Goal: Task Accomplishment & Management: Use online tool/utility

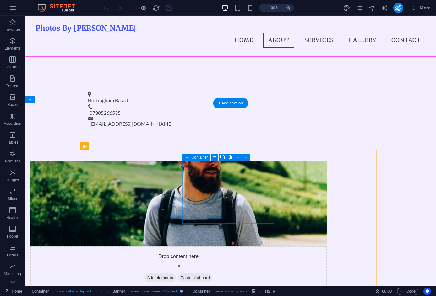
scroll to position [251, 0]
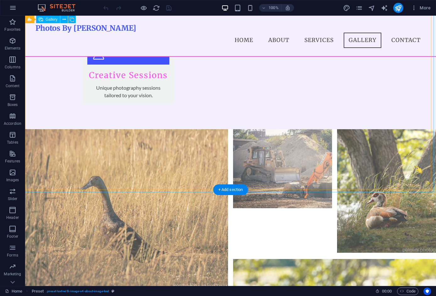
scroll to position [1118, 0]
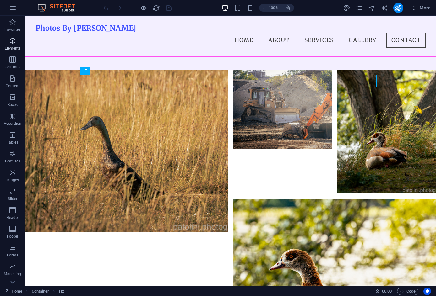
click at [6, 37] on span "Elements" at bounding box center [12, 44] width 25 height 15
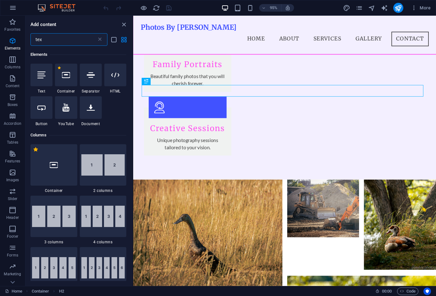
scroll to position [0, 0]
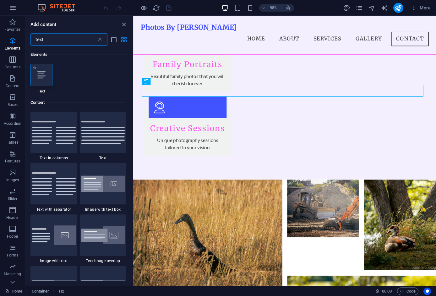
type input "text"
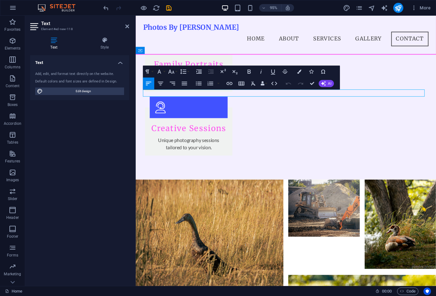
scroll to position [997, 0]
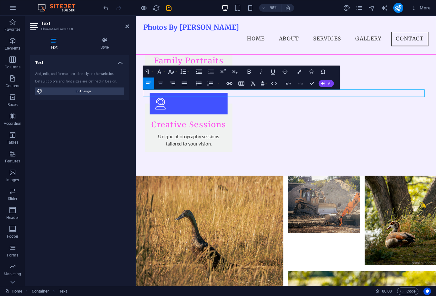
click at [160, 84] on icon "button" at bounding box center [160, 83] width 5 height 3
click at [55, 88] on span "Edit design" at bounding box center [84, 92] width 78 height 8
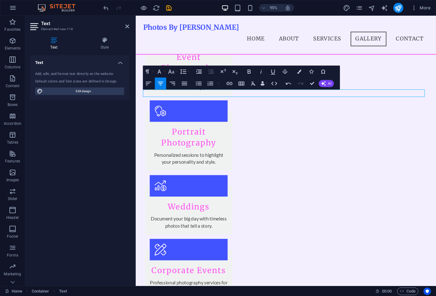
select select "px"
select select "200"
select select "px"
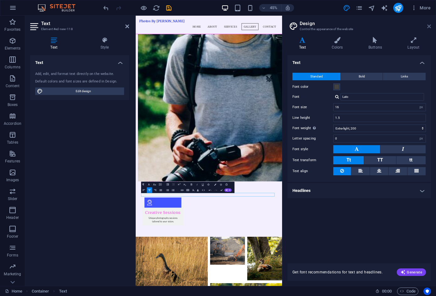
click at [430, 25] on icon at bounding box center [429, 26] width 4 height 5
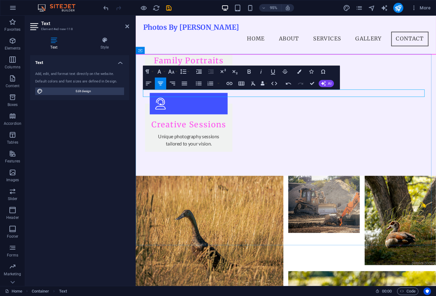
click div "Phone Number (Optional)"
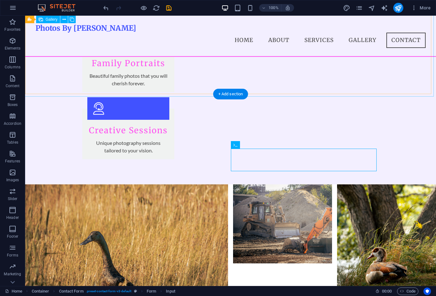
scroll to position [1074, 0]
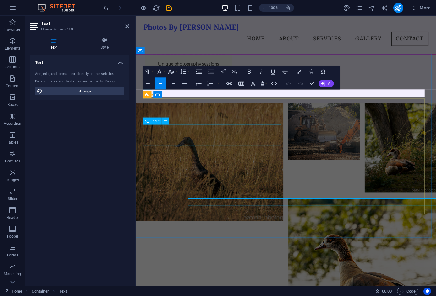
scroll to position [997, 0]
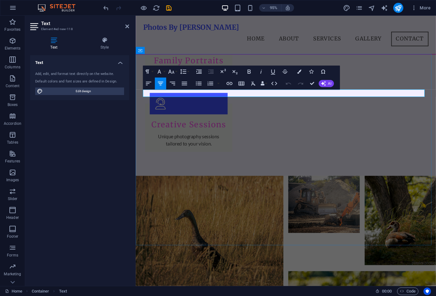
click at [105, 44] on h4 "Style" at bounding box center [104, 43] width 49 height 13
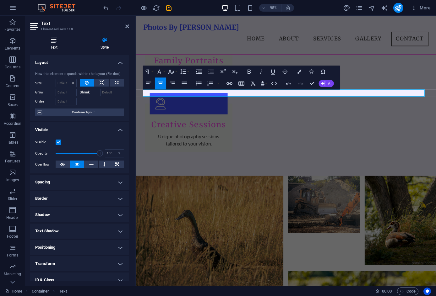
click at [51, 45] on h4 "Text" at bounding box center [55, 43] width 50 height 13
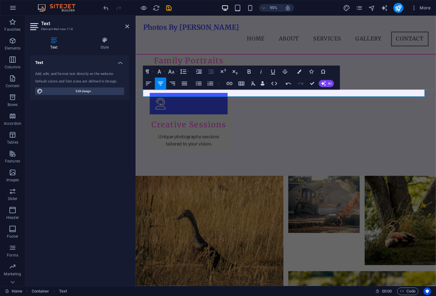
click at [101, 63] on h4 "Text" at bounding box center [79, 60] width 99 height 11
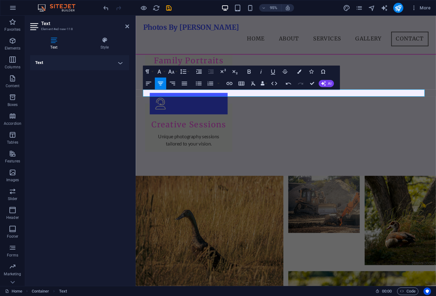
click at [101, 63] on h4 "Text" at bounding box center [79, 62] width 99 height 15
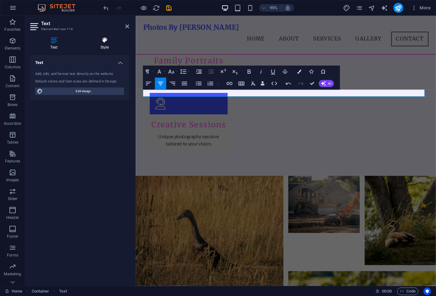
click at [101, 42] on icon at bounding box center [104, 40] width 49 height 6
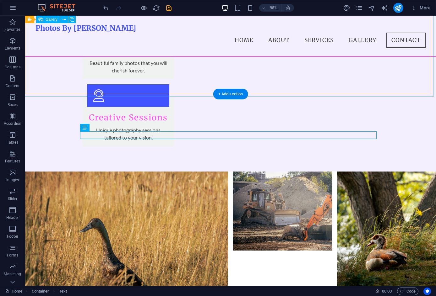
scroll to position [1074, 0]
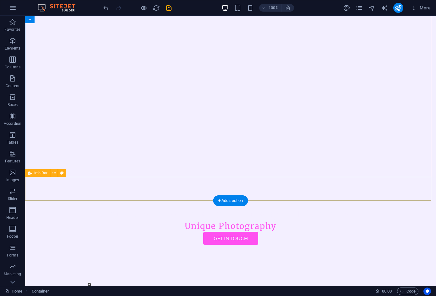
scroll to position [226, 0]
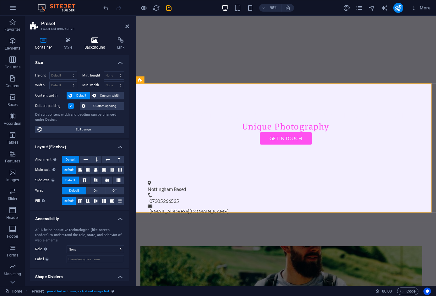
click at [94, 41] on icon at bounding box center [95, 40] width 30 height 6
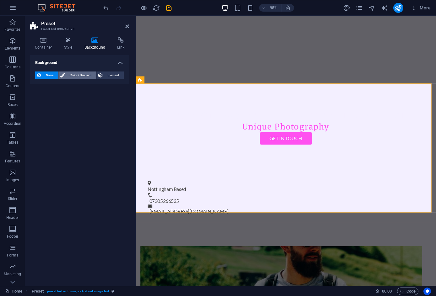
click at [74, 72] on span "Color / Gradient" at bounding box center [81, 76] width 28 height 8
drag, startPoint x: 56, startPoint y: 89, endPoint x: 78, endPoint y: 82, distance: 22.3
click at [70, 84] on div "Color Gradient" at bounding box center [79, 90] width 89 height 12
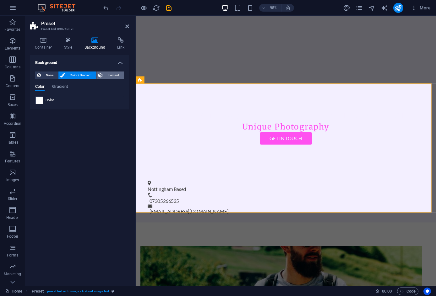
click at [113, 77] on span "Element" at bounding box center [113, 76] width 17 height 8
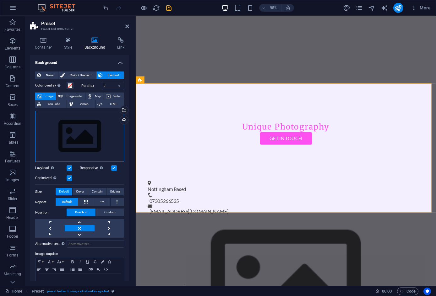
click at [66, 138] on div "Drag files here, click to choose files or select files from Files or our free s…" at bounding box center [79, 136] width 89 height 51
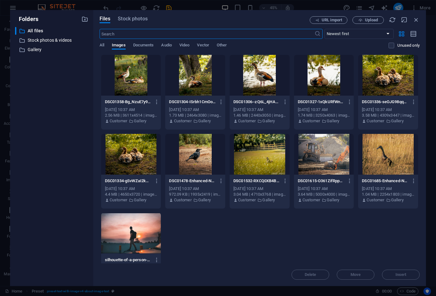
click at [326, 74] on div at bounding box center [324, 75] width 60 height 41
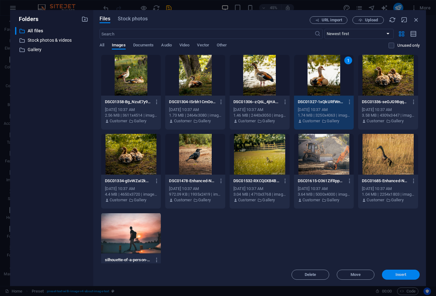
drag, startPoint x: 396, startPoint y: 276, endPoint x: 225, endPoint y: 252, distance: 172.8
click at [396, 276] on span "Insert" at bounding box center [400, 275] width 11 height 4
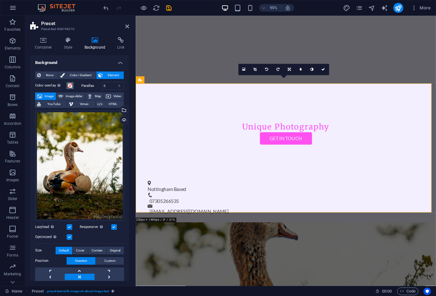
click at [71, 89] on button "Color overlay Places an overlay over the background to colorize it" at bounding box center [70, 85] width 7 height 7
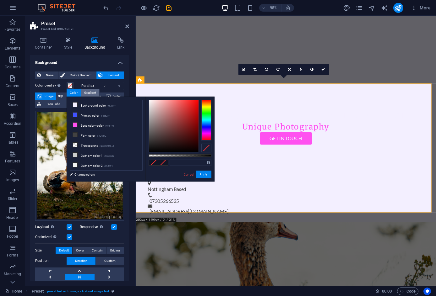
click at [87, 94] on div "Gradient" at bounding box center [90, 93] width 18 height 8
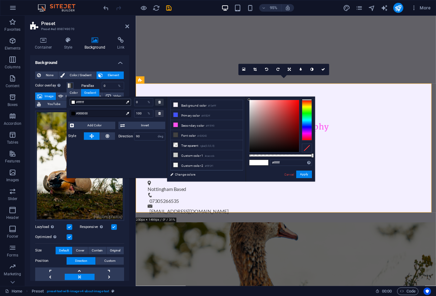
click at [81, 104] on span "#ffffff" at bounding box center [100, 103] width 48 height 6
click at [97, 103] on span "#ffffff" at bounding box center [100, 103] width 48 height 6
click at [199, 115] on li "Primary color #4152ff" at bounding box center [207, 115] width 72 height 10
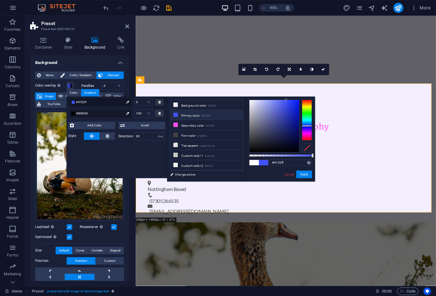
click at [294, 154] on div "#4152ff Supported formats #0852ed rgb(8, 82, 237) rgba(8, 82, 237, 90%) hsv(221…" at bounding box center [280, 185] width 69 height 176
click at [299, 157] on div "#4152ff Supported formats #0852ed rgb(8, 82, 237) rgba(8, 82, 237, 90%) hsv(221…" at bounding box center [280, 185] width 69 height 176
click at [299, 155] on div at bounding box center [280, 155] width 63 height 3
click at [301, 163] on input "rgba(65, 82, 255, 0.79)" at bounding box center [291, 163] width 42 height 6
click at [89, 113] on span "#000000" at bounding box center [100, 114] width 48 height 6
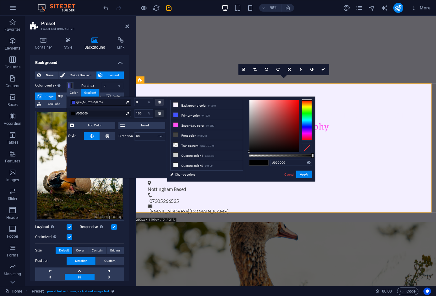
click at [89, 113] on span "#000000" at bounding box center [100, 114] width 48 height 6
click at [197, 124] on li "Secondary color #ff51f0" at bounding box center [207, 125] width 72 height 10
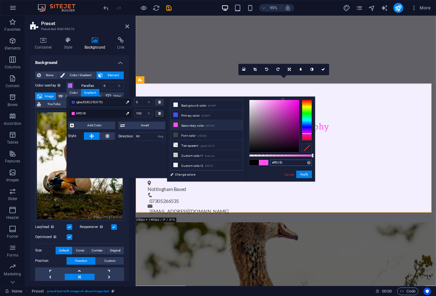
click at [289, 163] on input "#ff51f0" at bounding box center [291, 163] width 42 height 6
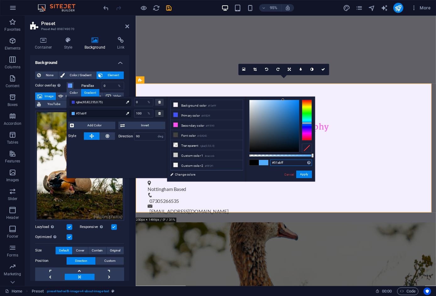
click at [309, 123] on div at bounding box center [307, 120] width 10 height 41
click at [283, 162] on input "#51abff" at bounding box center [291, 163] width 42 height 6
click at [299, 156] on div at bounding box center [280, 155] width 63 height 3
click at [302, 164] on input "rgba(81, 171, 255, 0.8)" at bounding box center [291, 163] width 42 height 6
type input "rgba(81, 171, 255, 0.75)"
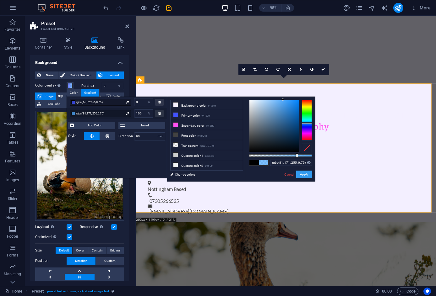
drag, startPoint x: 302, startPoint y: 174, endPoint x: 139, endPoint y: 137, distance: 167.6
click at [302, 174] on button "Apply" at bounding box center [304, 175] width 16 height 8
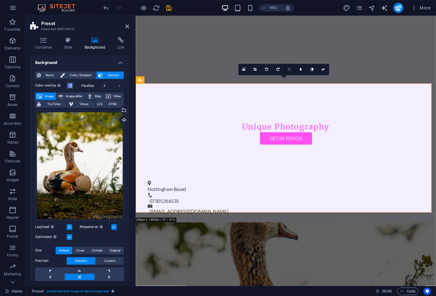
click at [288, 69] on icon at bounding box center [289, 69] width 3 height 3
click at [290, 78] on link at bounding box center [289, 80] width 11 height 11
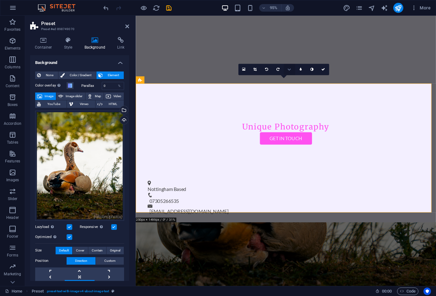
click at [289, 70] on icon at bounding box center [289, 69] width 4 height 3
click at [288, 57] on icon at bounding box center [289, 58] width 4 height 3
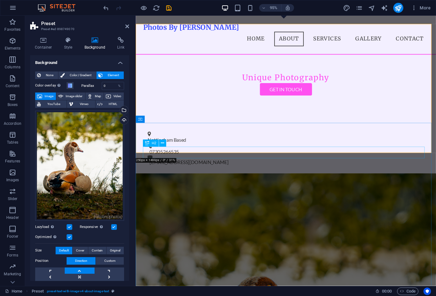
scroll to position [257, 0]
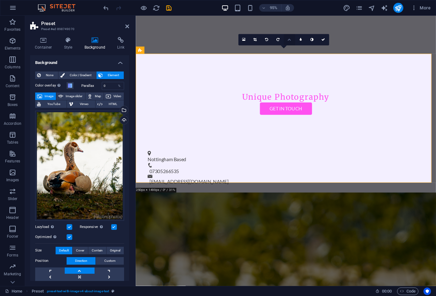
click at [288, 41] on icon at bounding box center [289, 39] width 4 height 3
click at [290, 40] on icon at bounding box center [289, 39] width 3 height 3
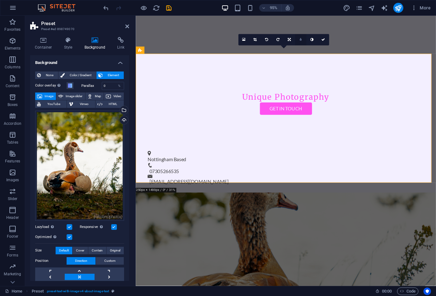
click at [299, 40] on link at bounding box center [300, 39] width 11 height 11
type input "4"
type input "3"
type input "2"
click at [317, 41] on icon at bounding box center [316, 39] width 3 height 3
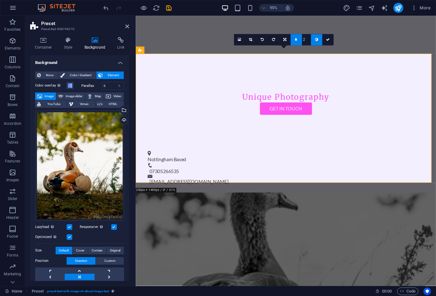
type input "1"
drag, startPoint x: 327, startPoint y: 41, endPoint x: 304, endPoint y: 43, distance: 23.6
click at [327, 41] on icon at bounding box center [328, 39] width 4 height 3
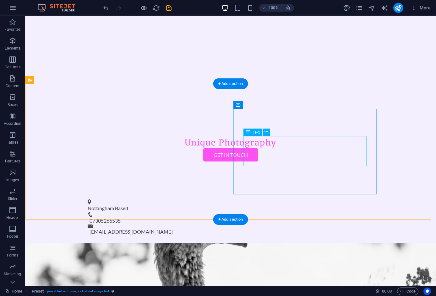
scroll to position [163, 0]
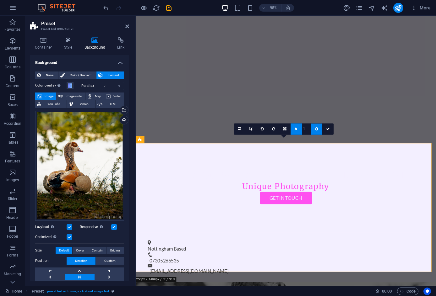
click at [317, 131] on link at bounding box center [316, 129] width 11 height 11
click at [325, 131] on link at bounding box center [327, 129] width 11 height 11
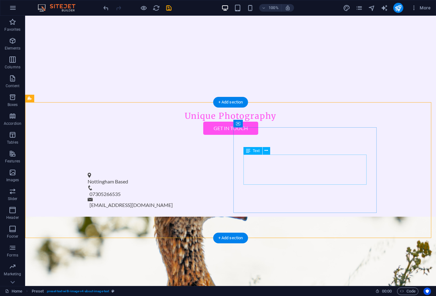
scroll to position [289, 0]
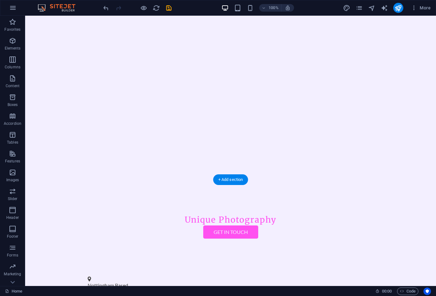
scroll to position [94, 0]
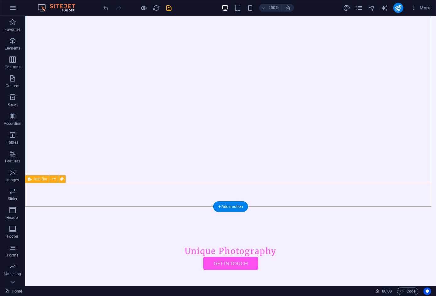
drag, startPoint x: 63, startPoint y: 196, endPoint x: 53, endPoint y: 197, distance: 10.1
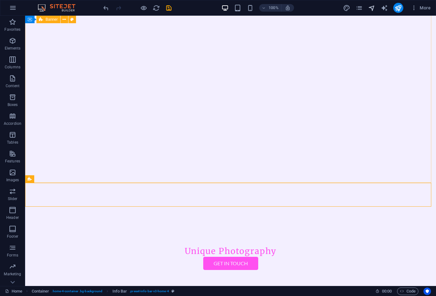
click at [375, 8] on icon "navigator" at bounding box center [371, 7] width 7 height 7
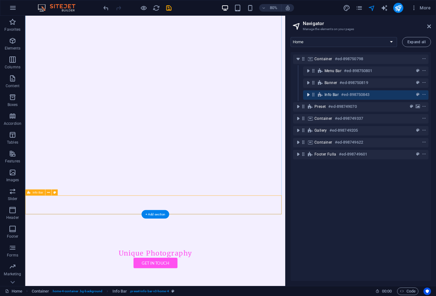
click at [311, 94] on icon "toggle-expand" at bounding box center [308, 95] width 6 height 6
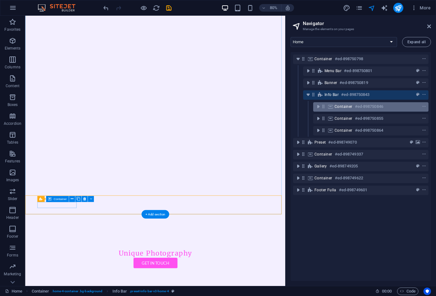
click at [343, 110] on div "Container #ed-898750846" at bounding box center [365, 107] width 62 height 8
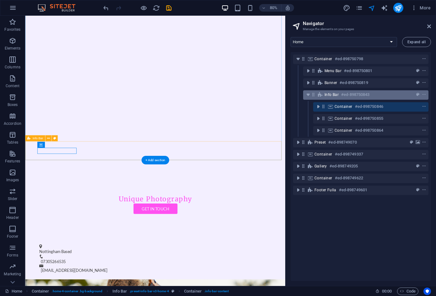
click at [335, 93] on span "Info Bar" at bounding box center [331, 94] width 14 height 5
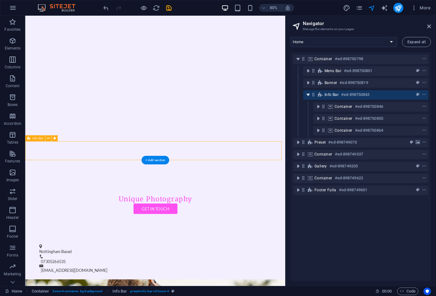
drag, startPoint x: 309, startPoint y: 96, endPoint x: 312, endPoint y: 80, distance: 16.0
click at [309, 96] on icon "toggle-expand" at bounding box center [308, 95] width 6 height 6
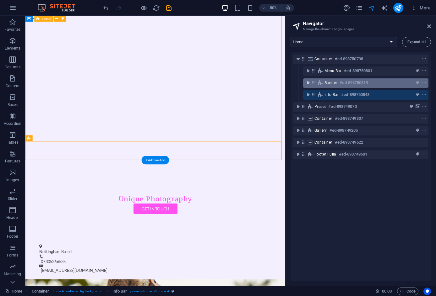
click at [310, 84] on icon "toggle-expand" at bounding box center [308, 83] width 6 height 6
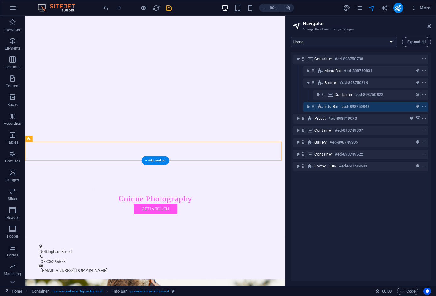
scroll to position [99, 0]
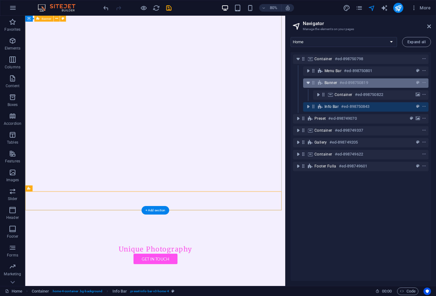
click at [306, 82] on icon "toggle-expand" at bounding box center [308, 83] width 6 height 6
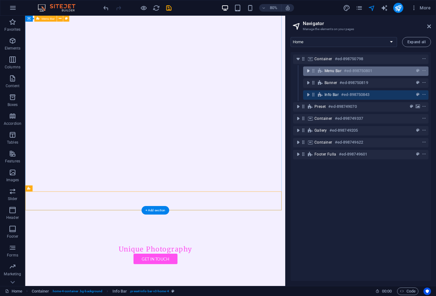
click at [308, 71] on icon "toggle-expand" at bounding box center [308, 71] width 6 height 6
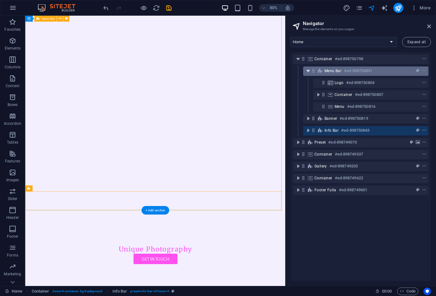
click at [308, 71] on icon "toggle-expand" at bounding box center [308, 71] width 6 height 6
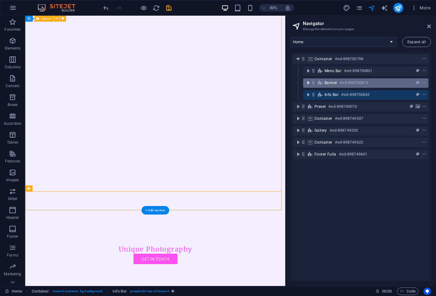
click at [308, 85] on icon "toggle-expand" at bounding box center [308, 83] width 6 height 6
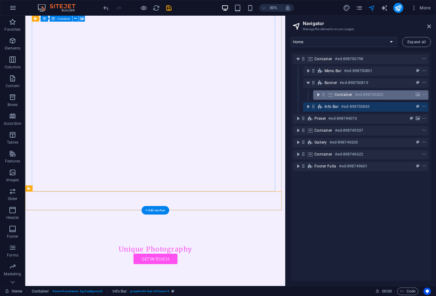
click at [319, 96] on icon "toggle-expand" at bounding box center [318, 95] width 6 height 6
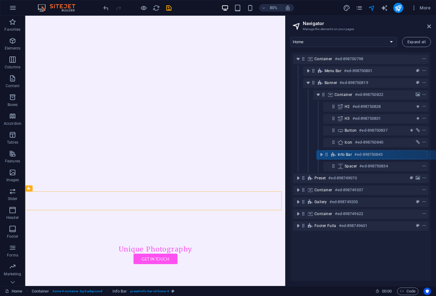
drag, startPoint x: 314, startPoint y: 165, endPoint x: 332, endPoint y: 150, distance: 23.2
click at [331, 150] on div "Container #ed-898750798 Menu Bar #ed-898750801 Banner #ed-898750819 Container #…" at bounding box center [360, 166] width 140 height 229
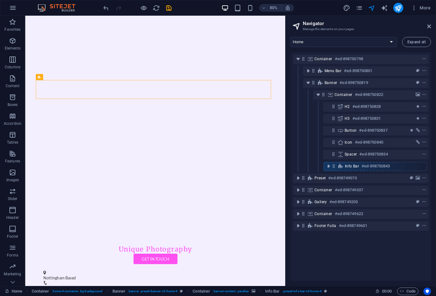
drag, startPoint x: 333, startPoint y: 156, endPoint x: 334, endPoint y: 170, distance: 13.8
click at [334, 170] on div "Container #ed-898750798 Menu Bar #ed-898750801 Banner #ed-898750819 Container #…" at bounding box center [360, 166] width 140 height 229
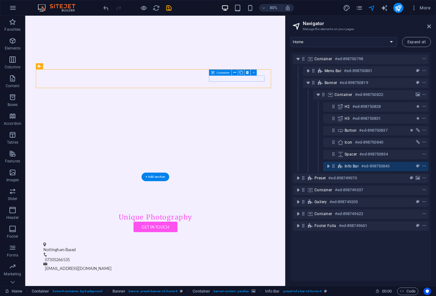
scroll to position [157, 0]
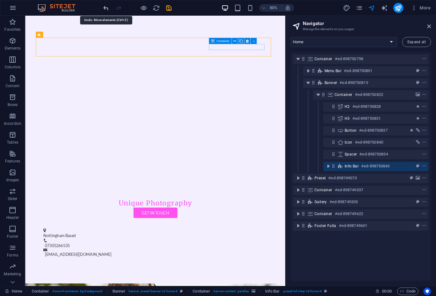
click at [104, 7] on icon "undo" at bounding box center [105, 7] width 7 height 7
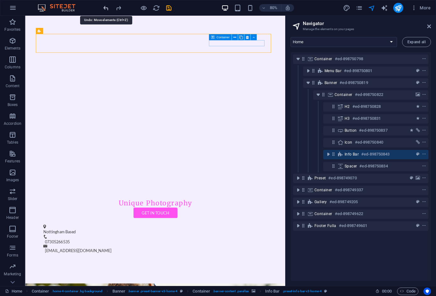
click at [104, 7] on icon "undo" at bounding box center [105, 7] width 7 height 7
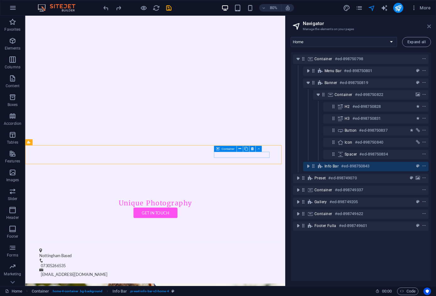
click at [429, 28] on icon at bounding box center [429, 26] width 4 height 5
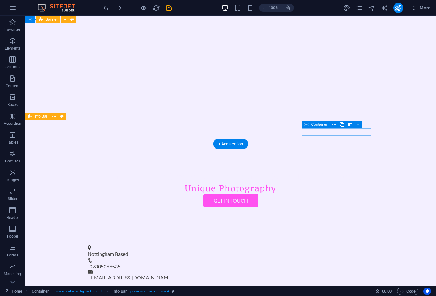
click at [267, 237] on div "Nottingham Based 07305266535 [EMAIL_ADDRESS][DOMAIN_NAME]" at bounding box center [230, 263] width 411 height 52
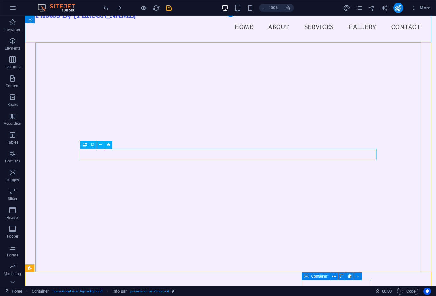
scroll to position [0, 0]
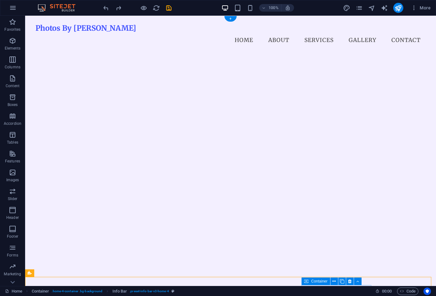
click at [234, 44] on img "1/1" at bounding box center [228, 44] width 386 height 0
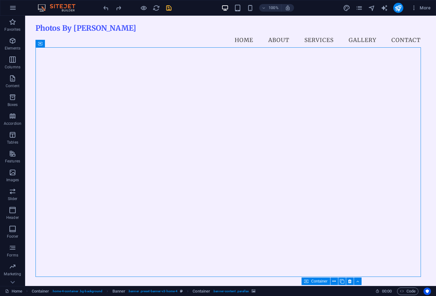
click at [165, 6] on icon "save" at bounding box center [168, 7] width 7 height 7
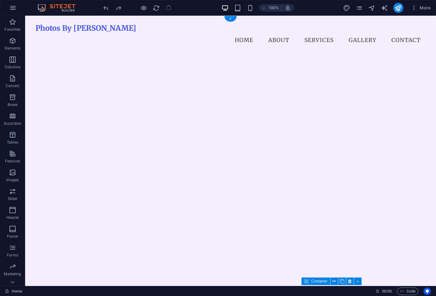
click at [122, 44] on img "1/1" at bounding box center [228, 44] width 386 height 0
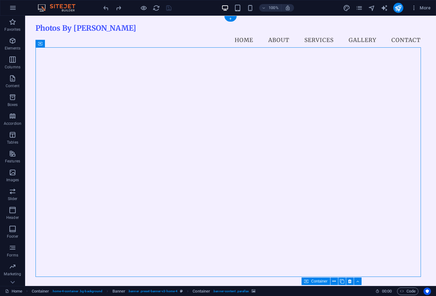
click at [100, 44] on img "1/1" at bounding box center [228, 44] width 386 height 0
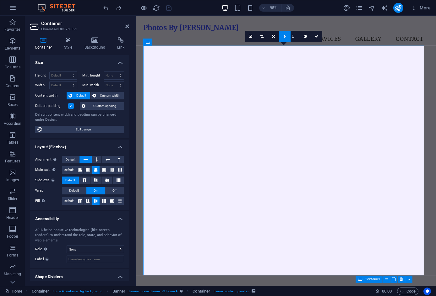
click at [341, 44] on img "1/1" at bounding box center [291, 44] width 295 height 0
click at [96, 44] on h4 "Background" at bounding box center [96, 43] width 33 height 13
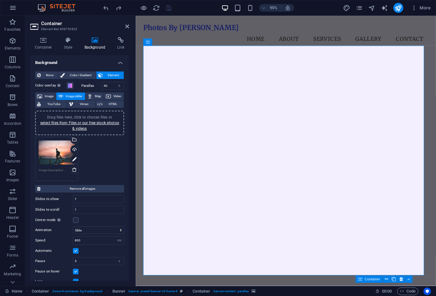
click at [55, 158] on div "Drag files here, click to choose files or select files from Files or our free s…" at bounding box center [57, 152] width 36 height 25
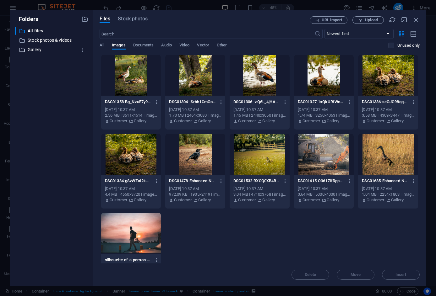
drag, startPoint x: 36, startPoint y: 48, endPoint x: 60, endPoint y: 46, distance: 24.2
click at [36, 48] on p "Gallery" at bounding box center [52, 49] width 49 height 7
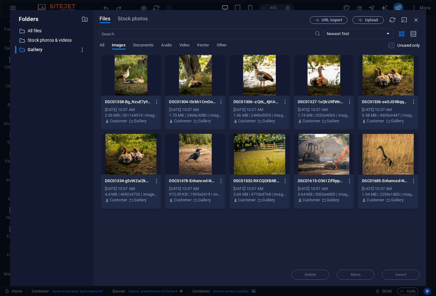
click at [287, 258] on div "Drop files here to upload them instantly DSC01358-Bg_NzuE7y9AB5L9xENFDqw.jpg DS…" at bounding box center [260, 159] width 320 height 209
click at [365, 21] on span "Upload" at bounding box center [371, 20] width 13 height 4
click at [33, 50] on p "Gallery" at bounding box center [52, 49] width 49 height 7
click at [55, 40] on p "Stock photos & videos" at bounding box center [52, 40] width 49 height 7
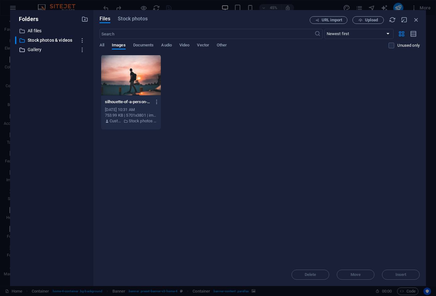
click at [34, 49] on p "Gallery" at bounding box center [52, 49] width 49 height 7
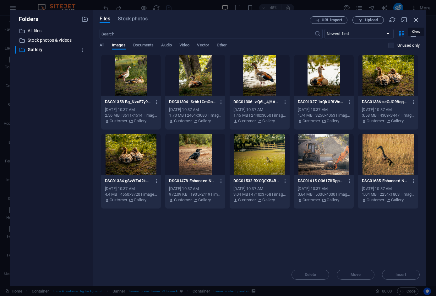
click at [417, 18] on icon "button" at bounding box center [416, 19] width 7 height 7
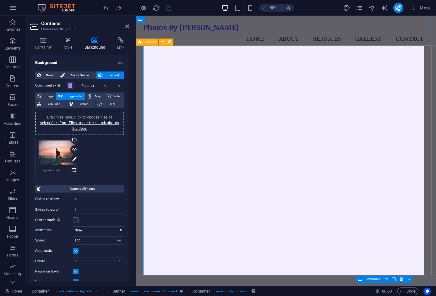
click at [58, 154] on div "Drag files here, click to choose files or select files from Files or our free s…" at bounding box center [57, 152] width 36 height 25
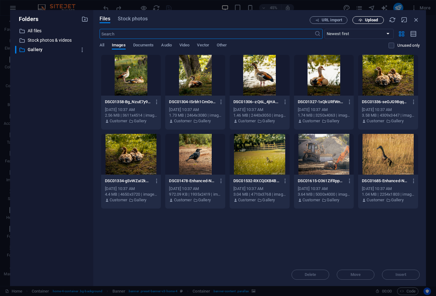
click at [376, 21] on span "Upload" at bounding box center [371, 20] width 13 height 4
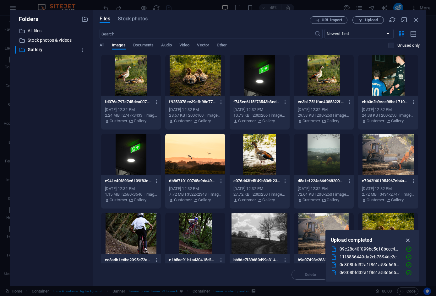
click at [407, 238] on icon "button" at bounding box center [407, 240] width 7 height 7
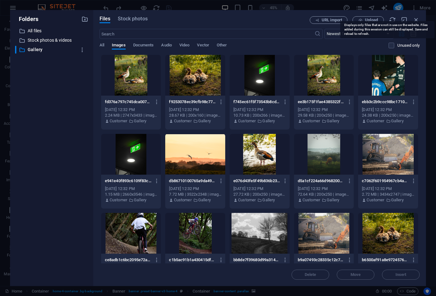
click at [398, 46] on p "Unused only" at bounding box center [408, 46] width 22 height 6
click at [0, 0] on input "checkbox" at bounding box center [0, 0] width 0 height 0
click at [392, 45] on label at bounding box center [391, 46] width 6 height 6
click at [0, 0] on input "checkbox" at bounding box center [0, 0] width 0 height 0
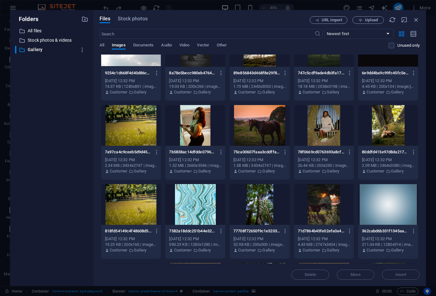
scroll to position [283, 0]
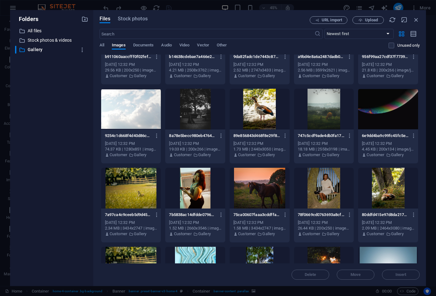
click at [260, 190] on div at bounding box center [260, 188] width 60 height 41
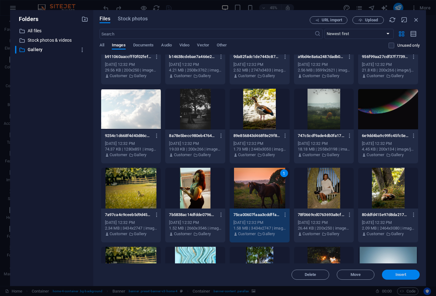
click at [404, 273] on span "Insert" at bounding box center [400, 275] width 11 height 4
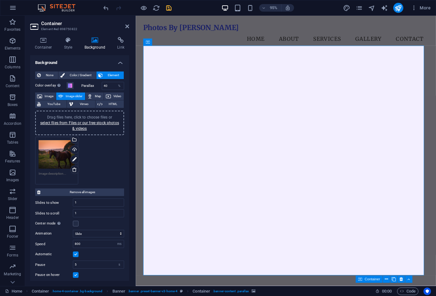
click at [52, 157] on div "Drag files here, click to choose files or select files from Files or our free s…" at bounding box center [57, 154] width 36 height 29
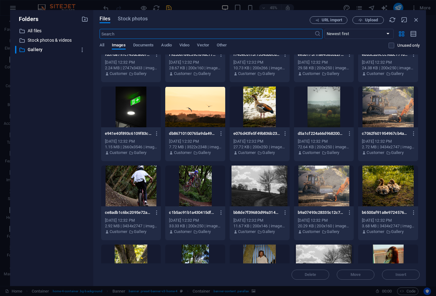
scroll to position [94, 0]
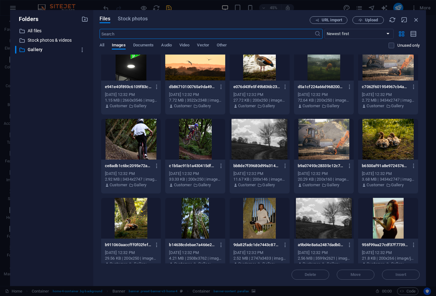
click at [186, 146] on div at bounding box center [195, 139] width 60 height 41
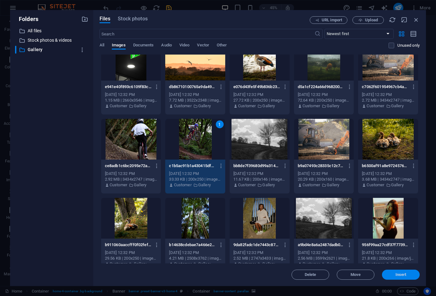
click at [399, 275] on span "Insert" at bounding box center [400, 275] width 11 height 4
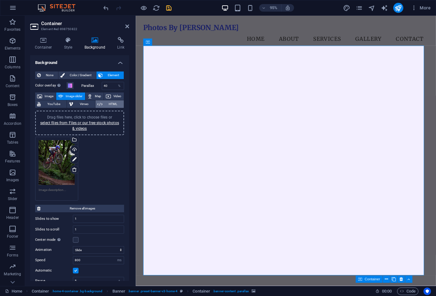
click at [98, 105] on icon at bounding box center [99, 104] width 5 height 8
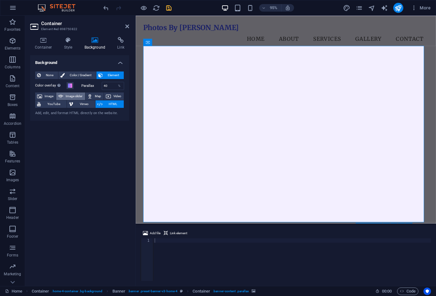
click at [69, 96] on span "Image slider" at bounding box center [74, 97] width 18 height 8
select select "ms"
select select "s"
select select "progressive"
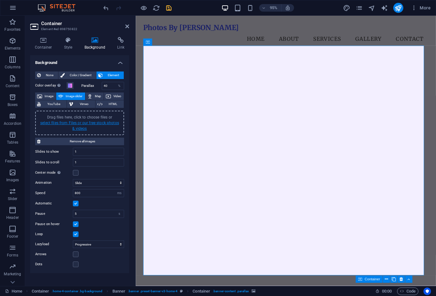
click at [81, 124] on link "select files from Files or our free stock photos & videos" at bounding box center [79, 126] width 79 height 10
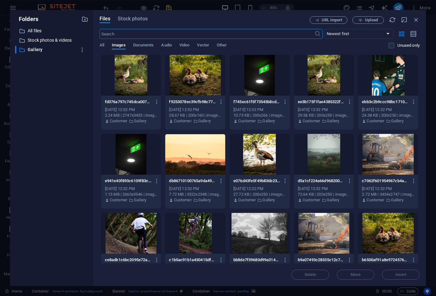
click at [208, 152] on div at bounding box center [195, 154] width 60 height 41
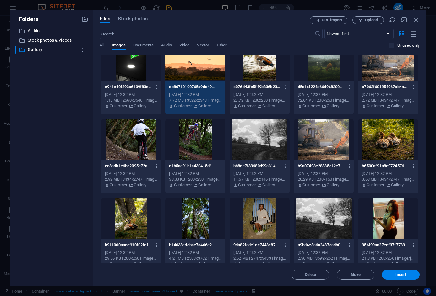
click at [198, 136] on div at bounding box center [195, 139] width 60 height 41
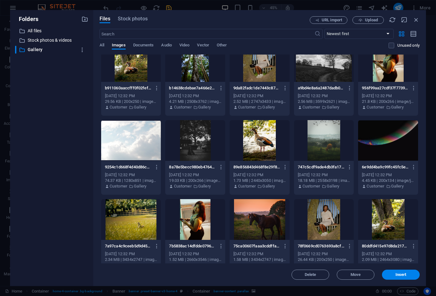
scroll to position [345, 0]
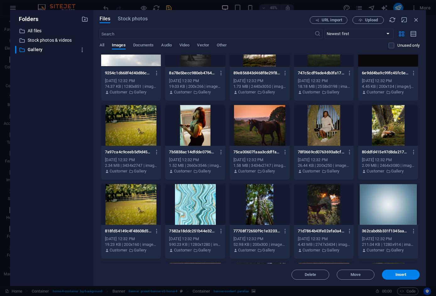
click at [262, 125] on div at bounding box center [260, 125] width 60 height 41
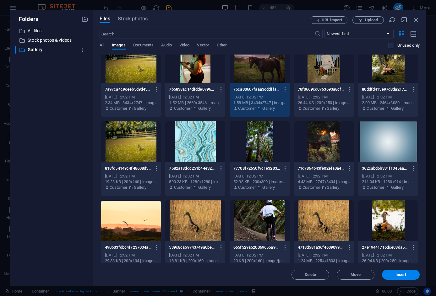
click at [317, 144] on div at bounding box center [324, 142] width 60 height 41
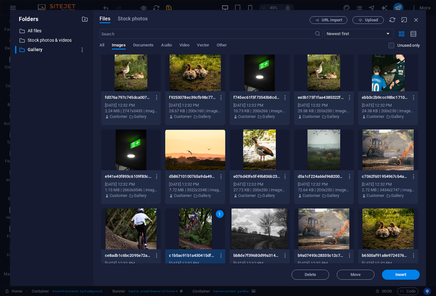
scroll to position [0, 0]
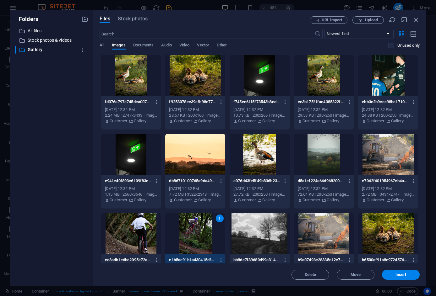
click at [328, 161] on div at bounding box center [324, 154] width 60 height 41
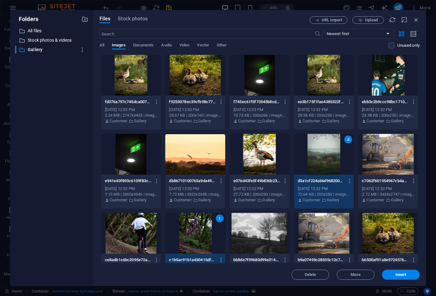
click at [129, 234] on div at bounding box center [131, 233] width 60 height 41
click at [397, 274] on span "Insert" at bounding box center [400, 275] width 11 height 4
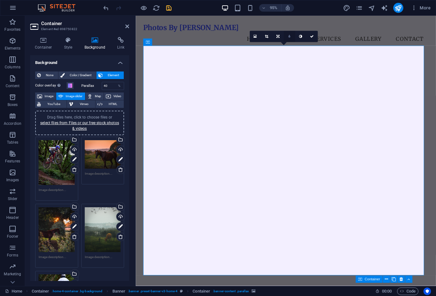
click at [288, 37] on link at bounding box center [289, 36] width 11 height 11
type input "4"
click at [295, 38] on input "1" at bounding box center [294, 36] width 9 height 11
click at [283, 37] on link at bounding box center [284, 36] width 11 height 11
click at [276, 37] on link at bounding box center [277, 36] width 11 height 11
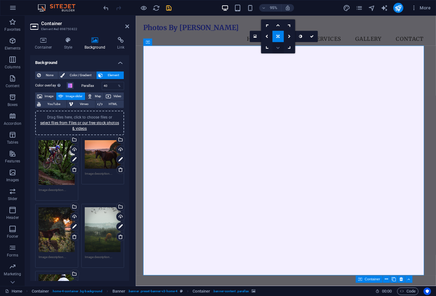
click at [279, 44] on link at bounding box center [277, 47] width 11 height 11
click at [273, 36] on link at bounding box center [277, 36] width 11 height 11
click at [279, 26] on icon at bounding box center [278, 24] width 4 height 3
click at [276, 36] on icon at bounding box center [278, 36] width 4 height 3
click at [277, 39] on link at bounding box center [277, 36] width 11 height 11
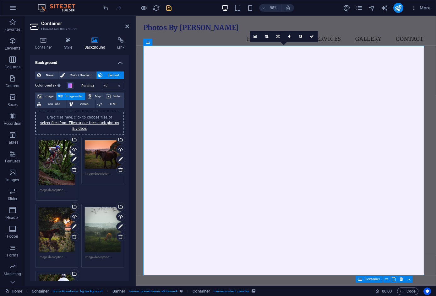
click at [279, 36] on icon at bounding box center [277, 36] width 3 height 3
click at [277, 24] on icon at bounding box center [278, 24] width 4 height 3
click at [313, 34] on link at bounding box center [311, 36] width 11 height 11
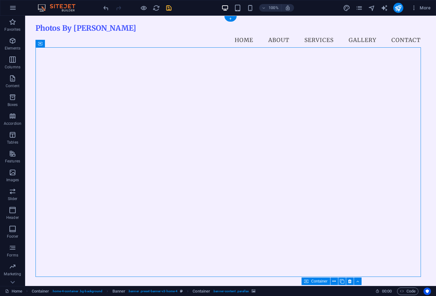
select select "ms"
select select "s"
select select "progressive"
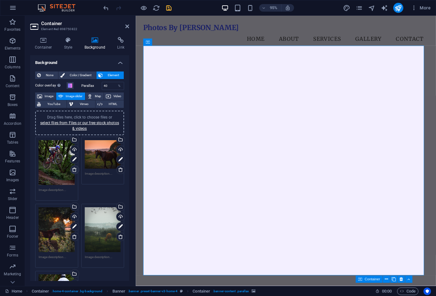
click at [75, 170] on icon at bounding box center [74, 169] width 5 height 5
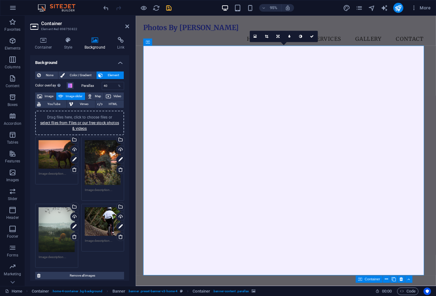
click at [97, 169] on div "Drag files here, click to choose files or select files from Files or our free s…" at bounding box center [103, 162] width 36 height 45
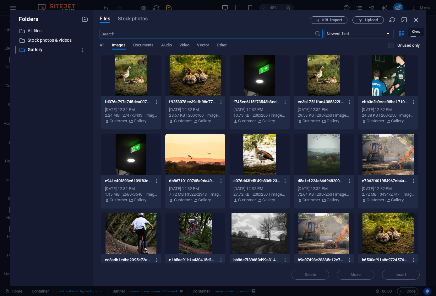
click at [417, 18] on icon "button" at bounding box center [416, 19] width 7 height 7
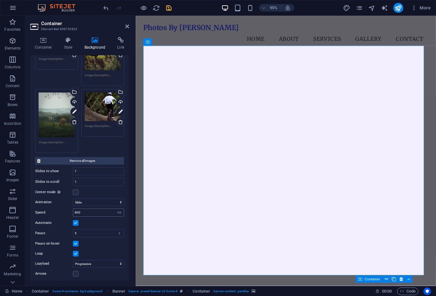
scroll to position [125, 0]
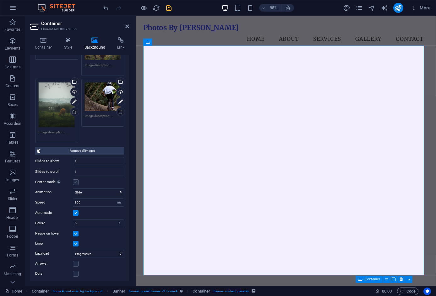
click at [74, 181] on label at bounding box center [76, 183] width 6 height 6
click at [0, 0] on input "Center mode Enables centered view with partial previous/next slide. Use with od…" at bounding box center [0, 0] width 0 height 0
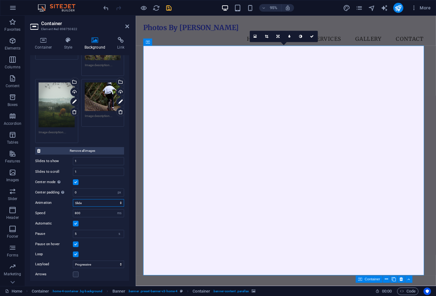
click at [89, 203] on select "Slide Fade" at bounding box center [98, 203] width 51 height 8
select select "fade"
click at [73, 199] on select "Slide Fade" at bounding box center [98, 203] width 51 height 8
drag, startPoint x: 78, startPoint y: 231, endPoint x: 72, endPoint y: 231, distance: 6.0
click at [72, 231] on div "Pause 5 s ms" at bounding box center [79, 234] width 89 height 8
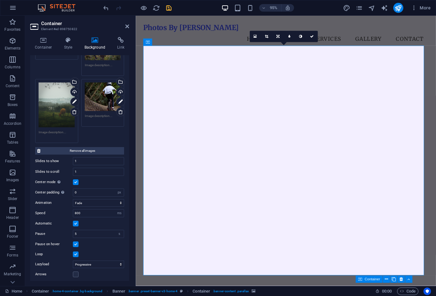
click at [46, 232] on label "Pause" at bounding box center [54, 233] width 38 height 3
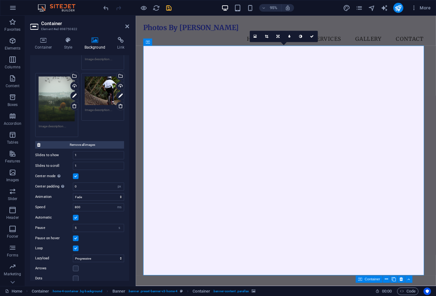
scroll to position [136, 0]
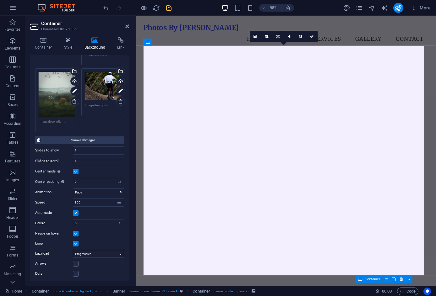
click at [85, 252] on select "Off On demand Progressive" at bounding box center [98, 254] width 51 height 8
click at [87, 252] on select "Off On demand Progressive" at bounding box center [98, 254] width 51 height 8
click at [73, 265] on div "Arrows" at bounding box center [79, 264] width 89 height 8
click at [75, 264] on label at bounding box center [76, 264] width 6 height 6
click at [0, 0] on input "Arrows" at bounding box center [0, 0] width 0 height 0
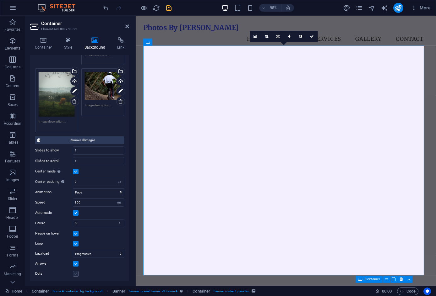
click at [75, 274] on label at bounding box center [76, 274] width 6 height 6
click at [0, 0] on input "Dots" at bounding box center [0, 0] width 0 height 0
click at [77, 272] on label at bounding box center [76, 274] width 6 height 6
click at [0, 0] on input "Dots" at bounding box center [0, 0] width 0 height 0
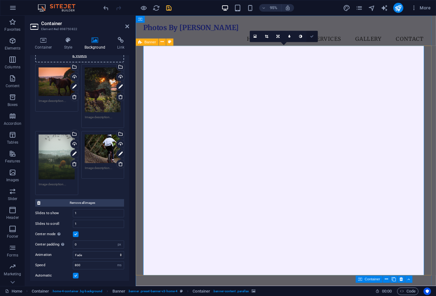
click at [312, 36] on icon at bounding box center [312, 36] width 4 height 3
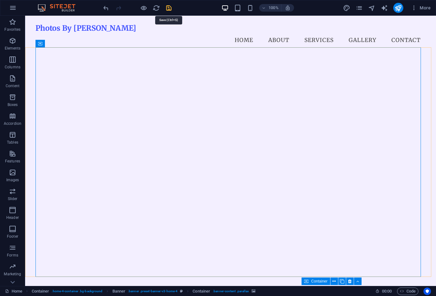
click at [167, 8] on icon "save" at bounding box center [168, 7] width 7 height 7
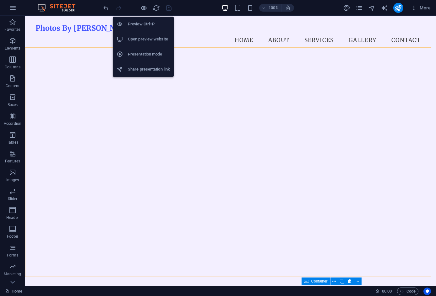
click at [142, 42] on h6 "Open preview website" at bounding box center [149, 39] width 42 height 8
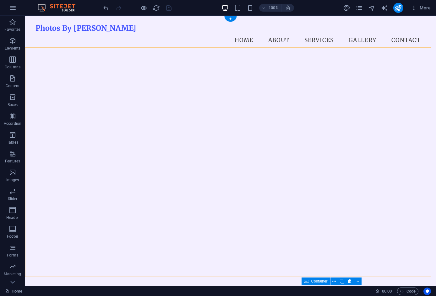
click at [70, 51] on img "1/4" at bounding box center [228, 51] width 386 height 0
select select "px"
select select "fade"
select select "ms"
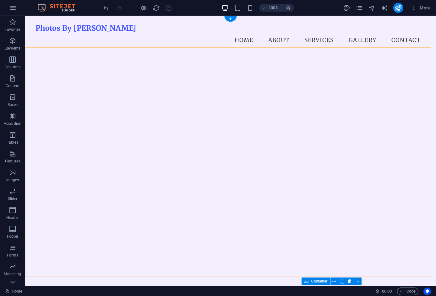
select select "s"
select select "progressive"
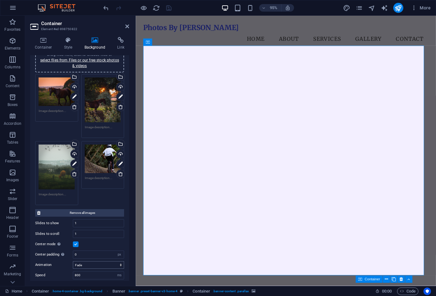
scroll to position [136, 0]
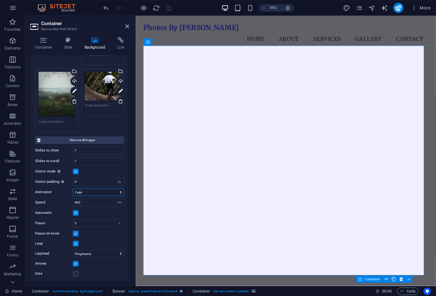
click at [91, 190] on select "Slide Fade" at bounding box center [98, 193] width 51 height 8
select select "slide"
click at [73, 189] on select "Slide Fade" at bounding box center [98, 193] width 51 height 8
click at [314, 35] on link at bounding box center [311, 36] width 11 height 11
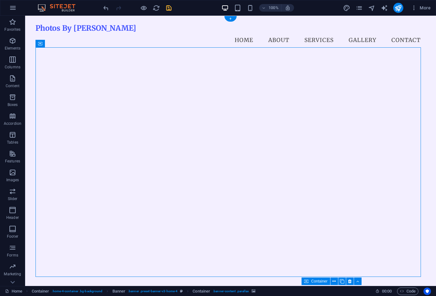
click at [35, 57] on button "button" at bounding box center [35, 57] width 0 height 0
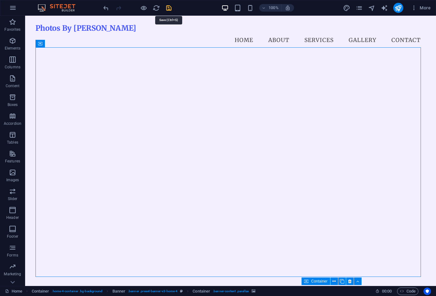
click at [166, 9] on icon "save" at bounding box center [168, 7] width 7 height 7
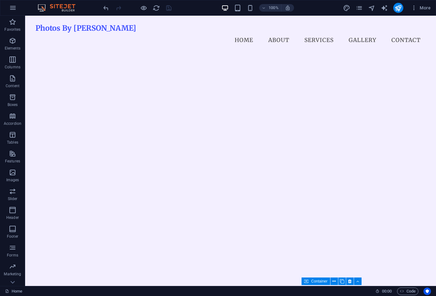
click at [58, 3] on div "100% More" at bounding box center [217, 7] width 435 height 15
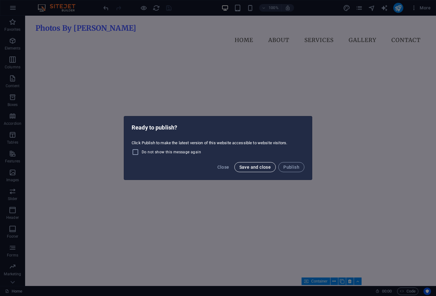
click at [250, 168] on span "Save and close" at bounding box center [255, 167] width 32 height 5
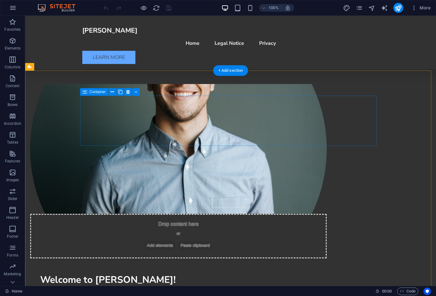
scroll to position [283, 0]
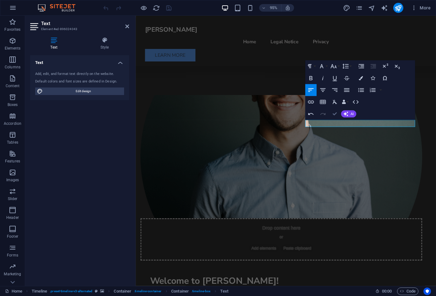
drag, startPoint x: 335, startPoint y: 113, endPoint x: 301, endPoint y: 108, distance: 33.9
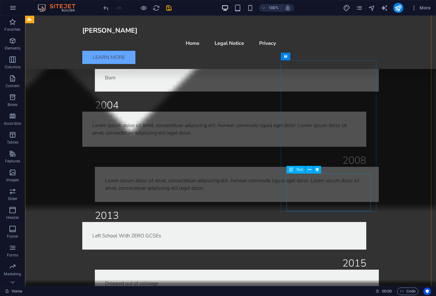
scroll to position [1099, 0]
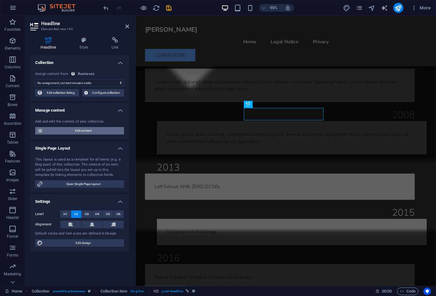
click at [71, 132] on span "Edit content" at bounding box center [84, 131] width 78 height 8
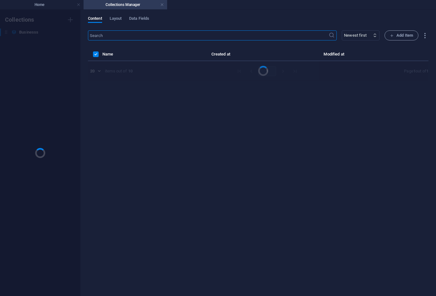
scroll to position [0, 0]
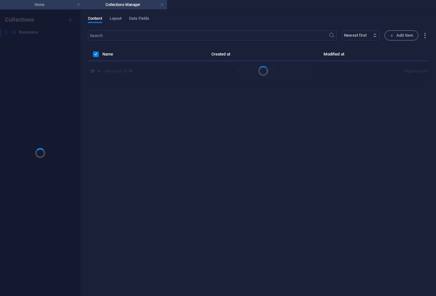
click at [52, 3] on h4 "Home" at bounding box center [42, 4] width 84 height 7
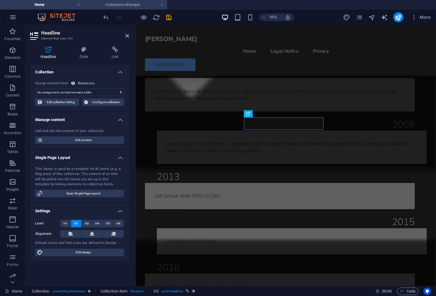
click at [103, 4] on h4 "Collections Manager" at bounding box center [126, 4] width 84 height 7
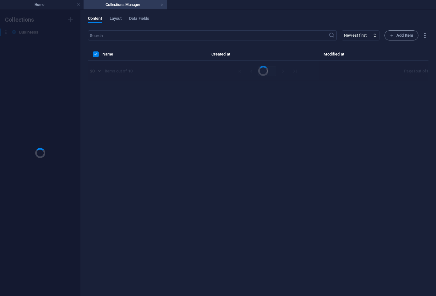
scroll to position [0, 0]
click at [61, 5] on h4 "Home" at bounding box center [42, 4] width 84 height 7
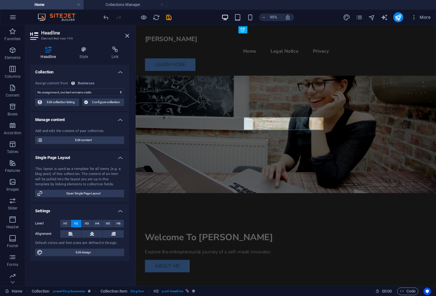
scroll to position [1099, 0]
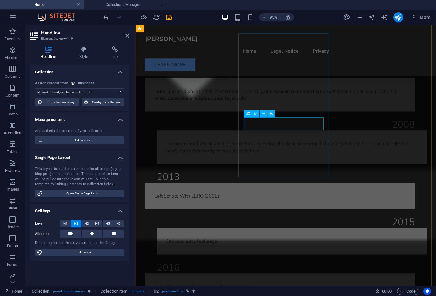
drag, startPoint x: 283, startPoint y: 134, endPoint x: 393, endPoint y: 136, distance: 109.6
click at [140, 4] on h4 "Collections Manager" at bounding box center [126, 4] width 84 height 7
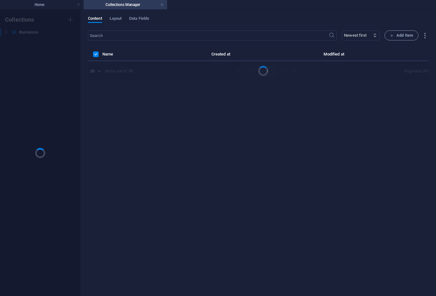
scroll to position [0, 0]
click at [162, 3] on link at bounding box center [162, 5] width 4 height 6
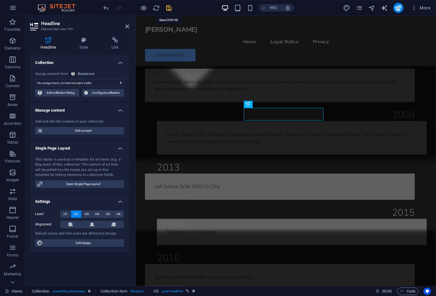
click at [169, 8] on icon "save" at bounding box center [168, 7] width 7 height 7
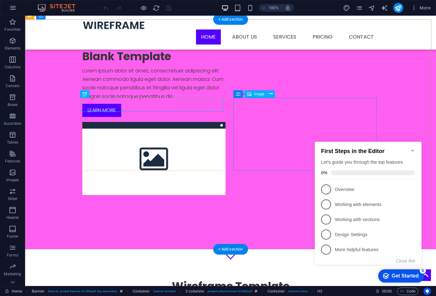
scroll to position [31, 0]
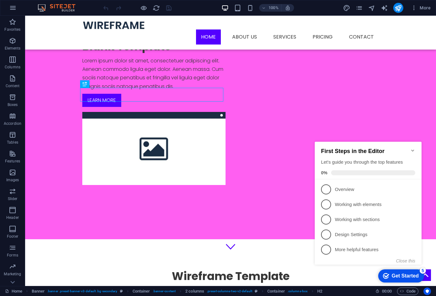
click at [415, 147] on div "First Steps in the Editor Let's guide you through the top features 0%" at bounding box center [368, 161] width 107 height 38
click at [400, 262] on button "Close this" at bounding box center [405, 261] width 19 height 5
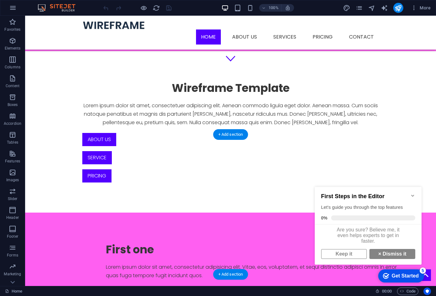
scroll to position [408, 0]
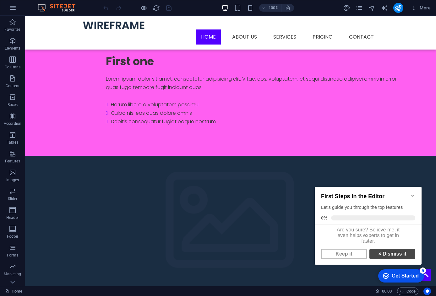
click at [378, 257] on strong "×" at bounding box center [379, 254] width 3 height 5
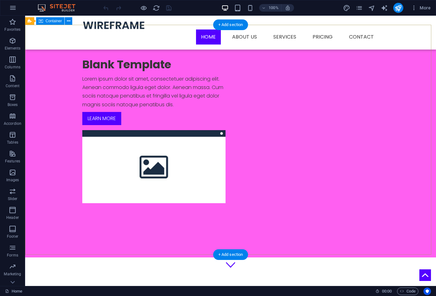
scroll to position [0, 0]
